Goal: Transaction & Acquisition: Purchase product/service

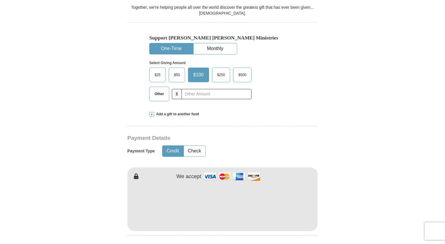
scroll to position [176, 0]
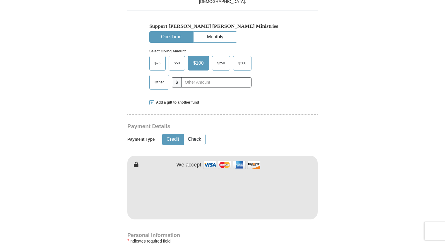
click at [175, 63] on span "$50" at bounding box center [177, 63] width 12 height 9
click at [0, 0] on input "$50" at bounding box center [0, 0] width 0 height 0
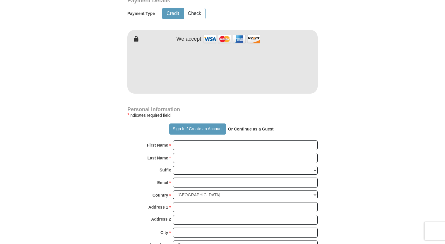
scroll to position [305, 0]
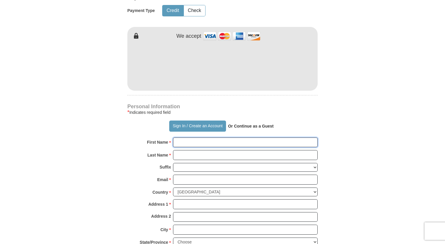
click at [216, 143] on input "First Name *" at bounding box center [245, 143] width 145 height 10
type input "[PERSON_NAME]"
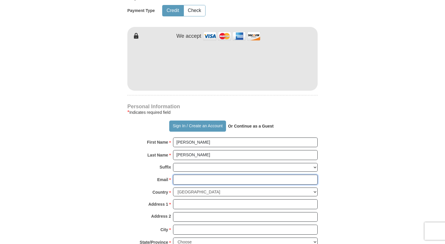
type input "[EMAIL_ADDRESS][DOMAIN_NAME]"
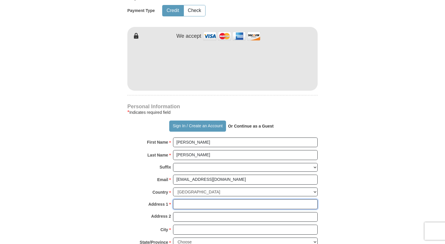
type input "[STREET_ADDRESS]"
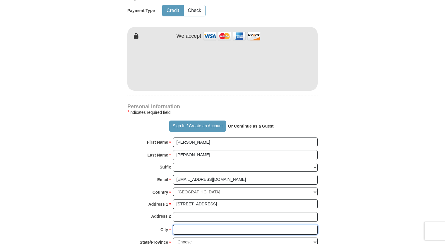
type input "[GEOGRAPHIC_DATA]"
select select "TN"
type input "37160"
type input "9315807890"
click at [370, 154] on form "Already have an account? Sign in for faster giving. Don't have an account? Crea…" at bounding box center [223, 78] width 334 height 718
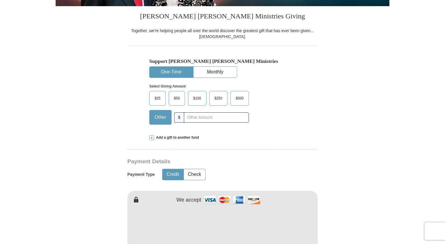
scroll to position [141, 0]
click at [176, 98] on span "$50" at bounding box center [177, 98] width 12 height 9
click at [0, 0] on input "$50" at bounding box center [0, 0] width 0 height 0
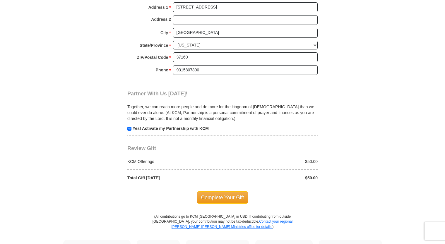
scroll to position [504, 0]
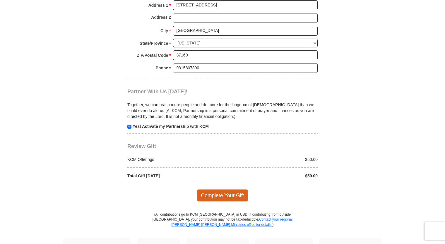
click at [221, 193] on span "Complete Your Gift" at bounding box center [223, 195] width 52 height 12
